Goal: Consume media (video, audio)

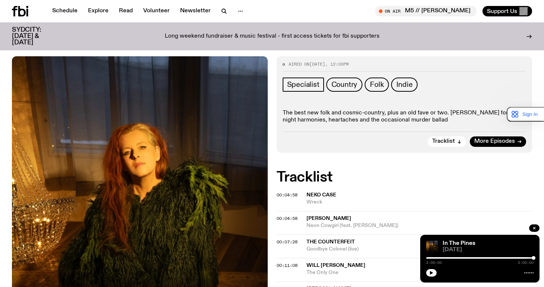
scroll to position [37, 0]
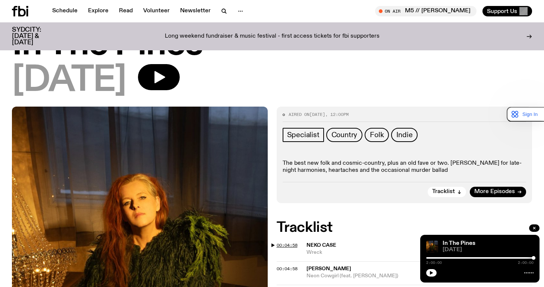
click at [291, 247] on span "00:04:58" at bounding box center [287, 246] width 21 height 6
click at [429, 271] on button "button" at bounding box center [431, 272] width 10 height 7
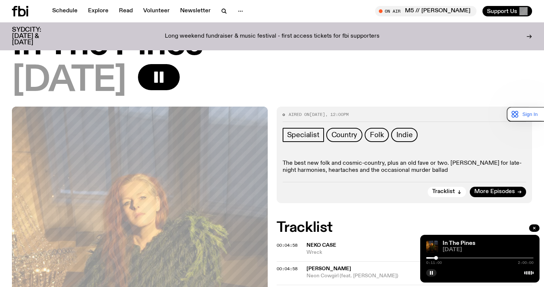
click at [428, 260] on div "0:11:00 2:00:00" at bounding box center [479, 260] width 107 height 9
click at [428, 258] on div at bounding box center [382, 257] width 107 height 1
click at [433, 270] on button "button" at bounding box center [431, 272] width 10 height 7
click at [430, 271] on icon "button" at bounding box center [431, 273] width 4 height 4
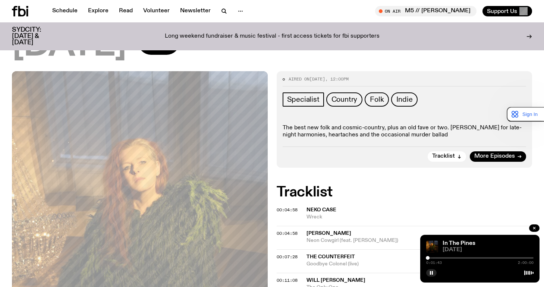
scroll to position [75, 0]
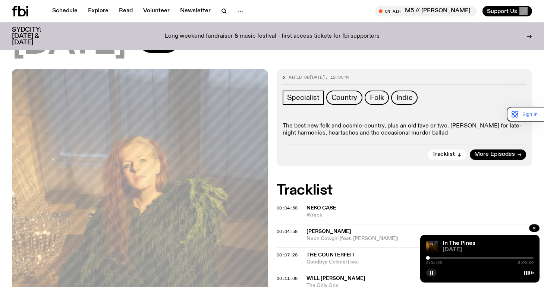
click at [438, 274] on div at bounding box center [479, 272] width 107 height 9
click at [435, 273] on button "button" at bounding box center [431, 272] width 10 height 7
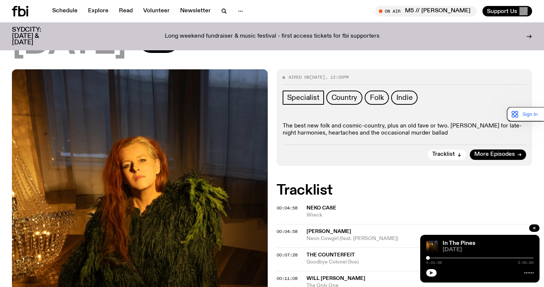
click at [430, 271] on button "button" at bounding box center [431, 272] width 10 height 7
